Goal: Answer question/provide support

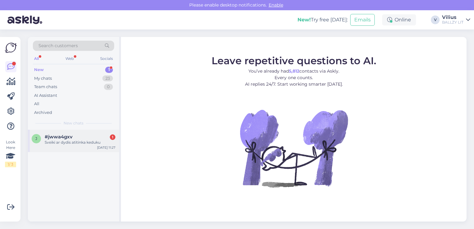
click at [58, 144] on div "Sveiki ar dydis atitinka keduku" at bounding box center [80, 142] width 71 height 6
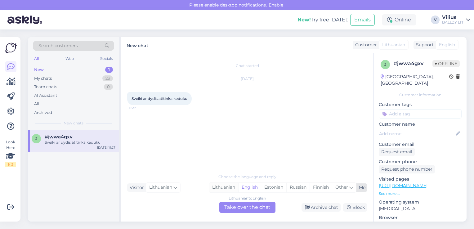
click at [233, 188] on div "Lithuanian" at bounding box center [223, 187] width 29 height 9
click at [241, 207] on div "Lithuanian to Lithuanian Take over the chat" at bounding box center [247, 206] width 56 height 11
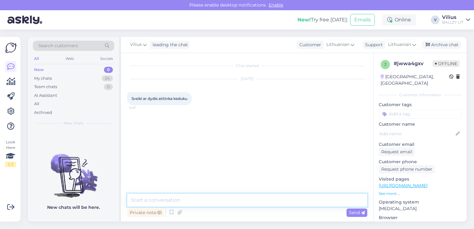
click at [235, 201] on textarea at bounding box center [247, 199] width 240 height 13
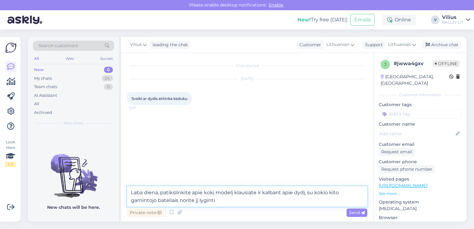
type textarea "Laba diena, patikslinkite apie kokį modelį klausiate ir kalbant apie dydį, su k…"
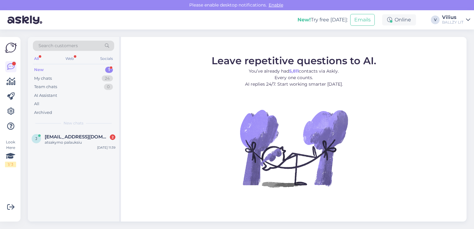
click at [76, 144] on div "atsakymo palauksiu" at bounding box center [80, 142] width 71 height 6
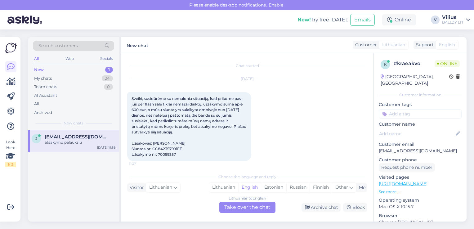
scroll to position [29, 0]
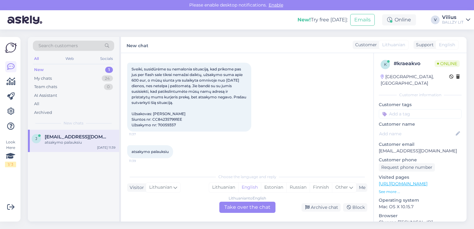
drag, startPoint x: 176, startPoint y: 125, endPoint x: 157, endPoint y: 125, distance: 18.9
click at [157, 125] on div "Sveiki, susidūrėme su nemalonia situaciją, kad prikome pas jus per flash sale t…" at bounding box center [189, 97] width 124 height 69
copy span "70059357"
click at [193, 128] on div "Sveiki, susidūrėme su nemalonia situaciją, kad prikome pas jus per flash sale t…" at bounding box center [189, 97] width 124 height 69
drag, startPoint x: 186, startPoint y: 125, endPoint x: 129, endPoint y: 66, distance: 81.8
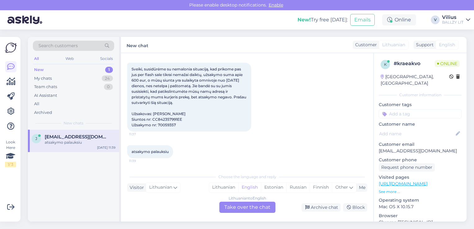
click at [129, 66] on div "Sveiki, susidūrėme su nemalonia situaciją, kad prikome pas jus per flash sale t…" at bounding box center [189, 97] width 124 height 69
copy span "Sveiki, susidūrėme su nemalonia situaciją, kad prikome pas jus per flash sale t…"
click at [228, 185] on div "Lithuanian" at bounding box center [223, 187] width 29 height 9
click at [234, 210] on div "Lithuanian to Lithuanian Take over the chat" at bounding box center [247, 206] width 56 height 11
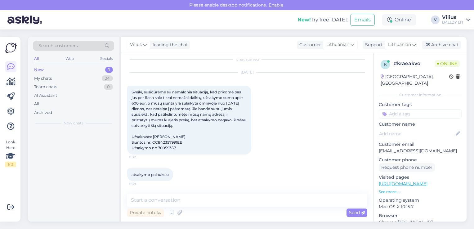
scroll to position [6, 0]
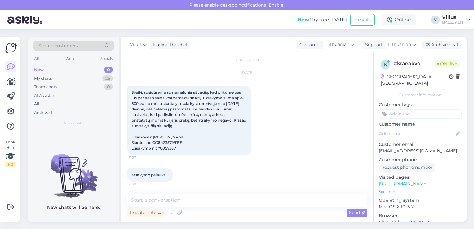
click at [216, 189] on div "Chat started [DATE] Sveiki, susidūrėme su nemalonia situaciją, kad prikome pas …" at bounding box center [247, 137] width 252 height 168
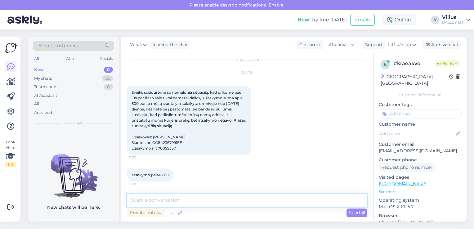
click at [215, 201] on textarea at bounding box center [247, 199] width 240 height 13
click at [299, 200] on textarea "Laba diena, perdavėme atsakingiems kolegoms. Gal galite nurodyti namų adresą?" at bounding box center [247, 199] width 240 height 13
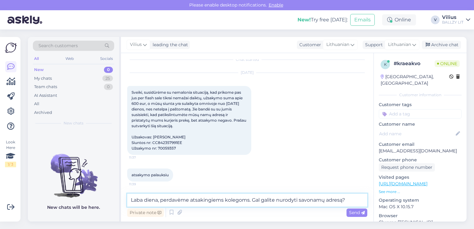
type textarea "Laba diena, perdavėme atsakingiems kolegoms. Gal galite nurodyti savo namų adre…"
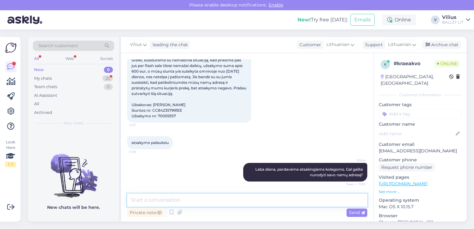
scroll to position [71, 0]
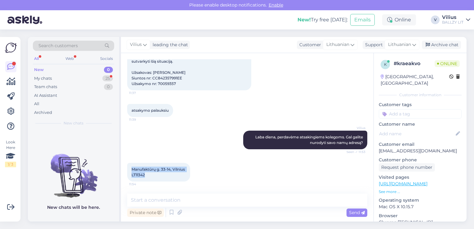
drag, startPoint x: 148, startPoint y: 173, endPoint x: 130, endPoint y: 168, distance: 19.0
click at [130, 168] on div "Manufaktūrų g. 33-14, Vilnius LT11342 11:54" at bounding box center [158, 172] width 63 height 19
copy span "Manufaktūrų g. 33-14, Vilnius LT11342"
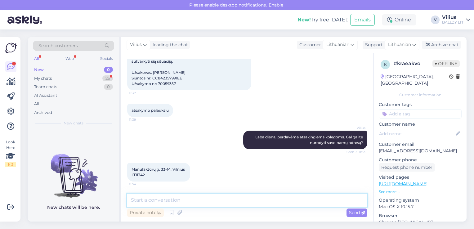
click at [183, 204] on textarea at bounding box center [247, 199] width 240 height 13
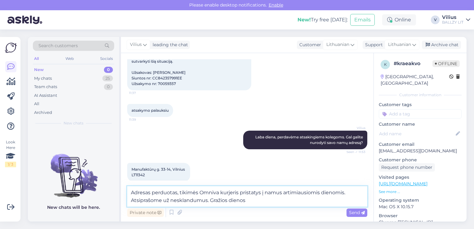
type textarea "Adresas perduotas, tikimės Omniva kurjeris pristatys į namus artimiausiomis die…"
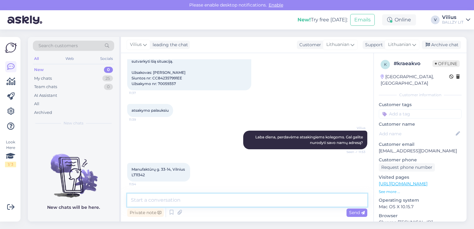
scroll to position [109, 0]
